Goal: Task Accomplishment & Management: Manage account settings

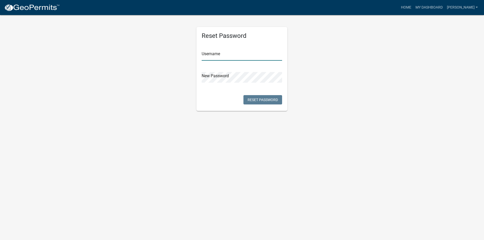
click at [216, 56] on input "text" at bounding box center [242, 55] width 81 height 11
type input "[PERSON_NAME]"
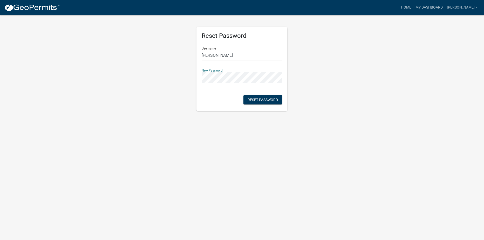
click at [389, 79] on div "Reset Password Username [PERSON_NAME] New Password Reset Password" at bounding box center [242, 63] width 296 height 97
click at [256, 100] on button "Reset Password" at bounding box center [263, 99] width 39 height 9
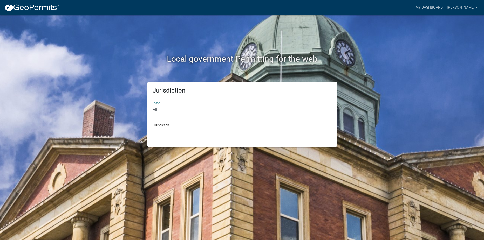
click at [164, 109] on select "All [US_STATE] [US_STATE] [US_STATE] [US_STATE] [US_STATE] [US_STATE] [US_STATE…" at bounding box center [242, 110] width 179 height 11
select select "[US_STATE]"
click at [153, 105] on select "All [US_STATE] [US_STATE] [US_STATE] [US_STATE] [US_STATE] [US_STATE] [US_STATE…" at bounding box center [242, 110] width 179 height 11
click at [167, 132] on select "[GEOGRAPHIC_DATA], [US_STATE] [GEOGRAPHIC_DATA], [US_STATE] [GEOGRAPHIC_DATA], …" at bounding box center [242, 132] width 179 height 11
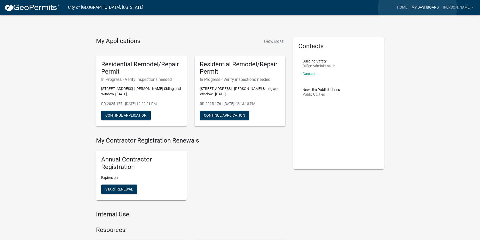
click at [418, 8] on link "My Dashboard" at bounding box center [425, 8] width 31 height 10
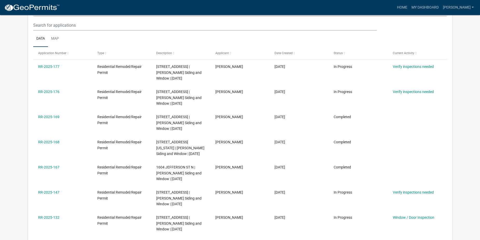
scroll to position [95, 0]
